Goal: Understand process/instructions: Learn how to perform a task or action

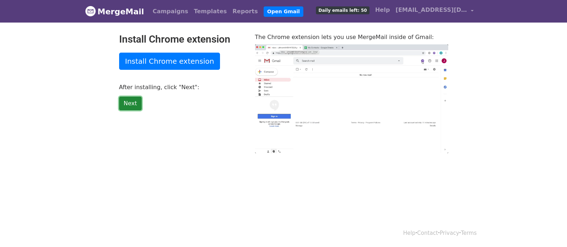
click at [133, 104] on link "Next" at bounding box center [130, 104] width 23 height 14
type input "12.2"
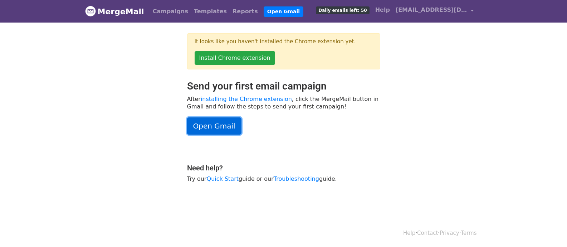
click at [214, 127] on link "Open Gmail" at bounding box center [214, 125] width 54 height 17
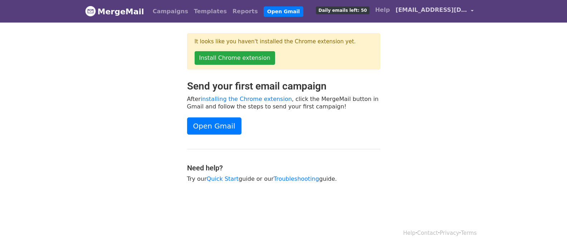
click at [473, 8] on link "[EMAIL_ADDRESS][DOMAIN_NAME]" at bounding box center [435, 11] width 84 height 17
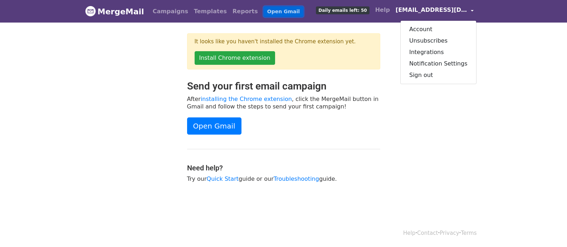
click at [264, 14] on link "Open Gmail" at bounding box center [284, 11] width 40 height 10
